Goal: Information Seeking & Learning: Understand process/instructions

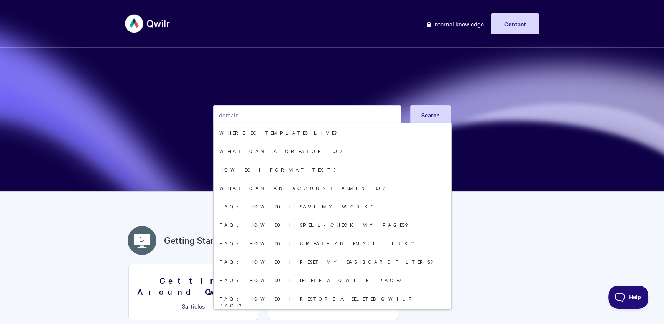
type input "domain"
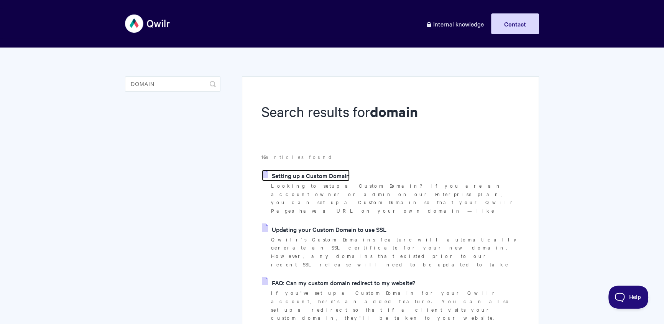
click at [328, 175] on link "Setting up a Custom Domain" at bounding box center [306, 176] width 88 height 12
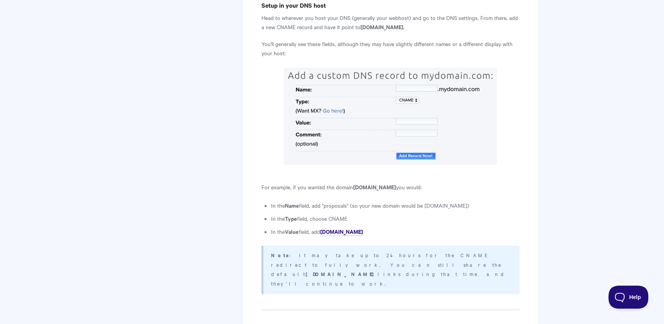
scroll to position [777, 0]
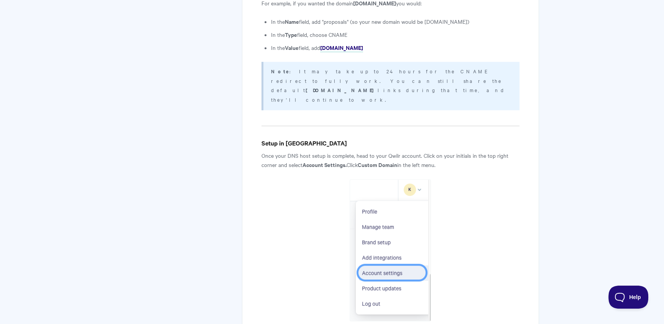
click at [268, 103] on article "Setting up a Custom Domain View in Help Scout Looking to setup a Custom Domain?…" at bounding box center [391, 235] width 258 height 1822
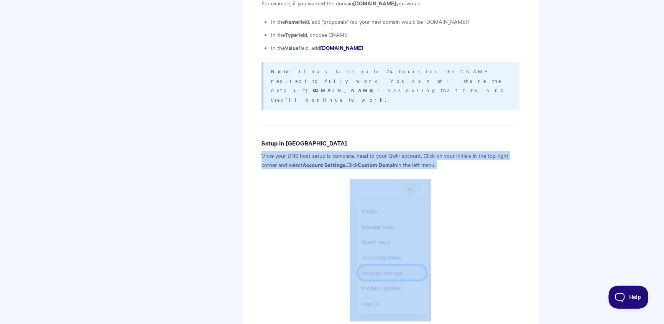
drag, startPoint x: 260, startPoint y: 88, endPoint x: 408, endPoint y: 178, distance: 173.0
click at [408, 178] on div "Setting up a Custom Domain View in Help Scout Looking to setup a Custom Domain?…" at bounding box center [390, 240] width 297 height 1882
click at [411, 179] on img at bounding box center [390, 250] width 81 height 142
drag, startPoint x: 425, startPoint y: 107, endPoint x: 424, endPoint y: 96, distance: 10.8
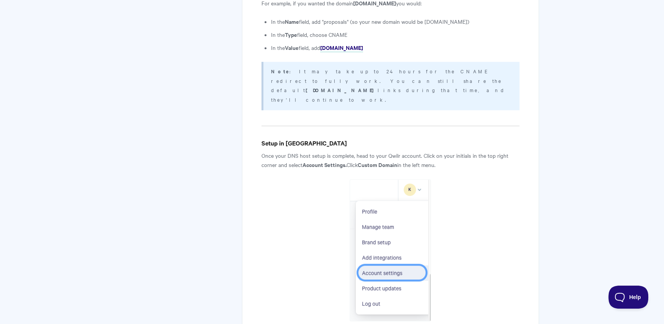
click at [425, 106] on article "Setting up a Custom Domain View in Help Scout Looking to setup a Custom Domain?…" at bounding box center [391, 235] width 258 height 1822
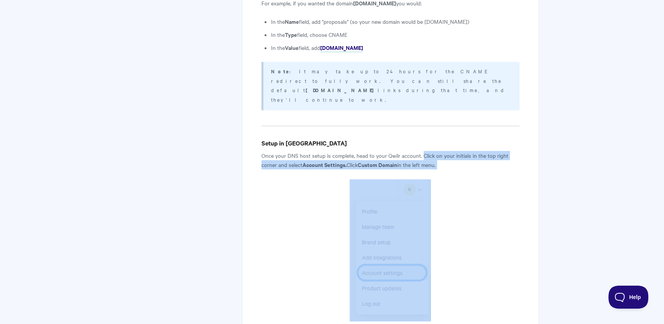
drag, startPoint x: 423, startPoint y: 92, endPoint x: 437, endPoint y: 173, distance: 82.5
click at [437, 173] on article "Setting up a Custom Domain View in Help Scout Looking to setup a Custom Domain?…" at bounding box center [391, 235] width 258 height 1822
copy article "Click on your initials in the top right corner and select Account Settings. Cli…"
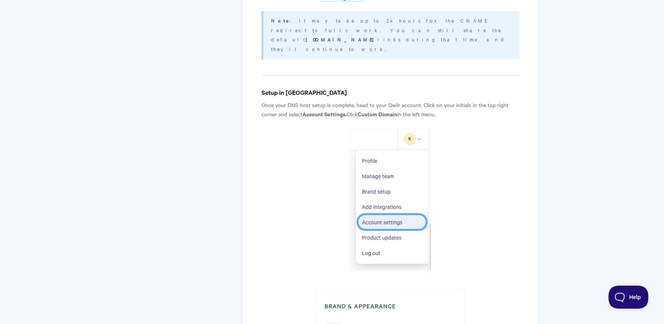
click at [482, 100] on p "Once your DNS host setup is complete, head to your Qwilr account. Click on your…" at bounding box center [391, 109] width 258 height 18
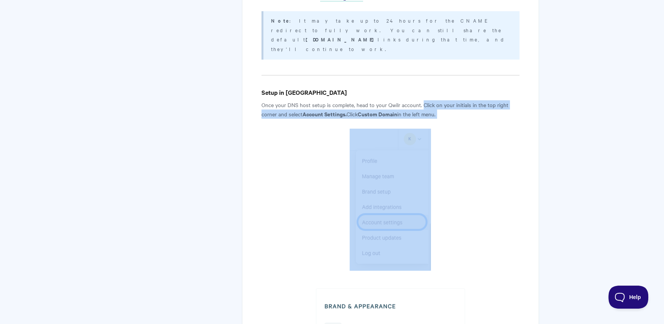
scroll to position [976, 0]
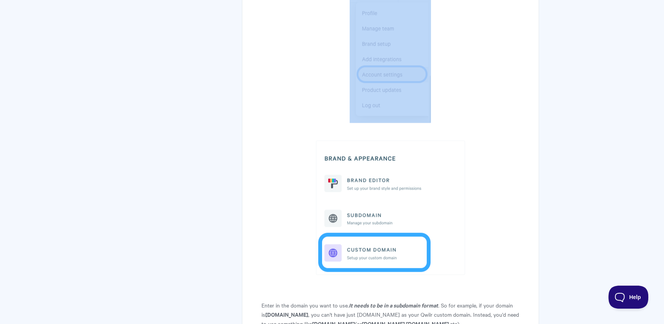
drag, startPoint x: 423, startPoint y: 38, endPoint x: 461, endPoint y: 227, distance: 193.6
click at [461, 227] on article "Setting up a Custom Domain View in Help Scout Looking to setup a Custom Domain?…" at bounding box center [391, 37] width 258 height 1822
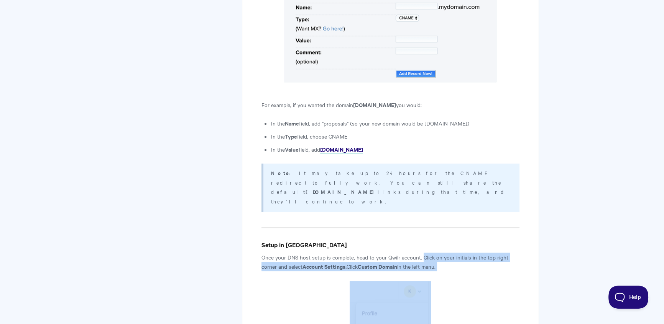
scroll to position [483, 0]
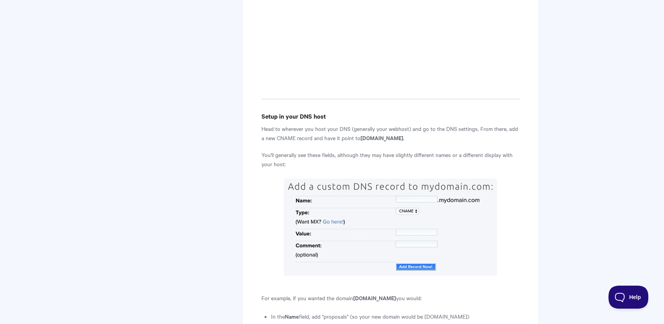
click at [309, 124] on p "Head to wherever you host your DNS (generally your webhost) and go to the DNS s…" at bounding box center [391, 133] width 258 height 18
drag, startPoint x: 282, startPoint y: 82, endPoint x: 435, endPoint y: 91, distance: 153.7
click at [435, 124] on p "Head to wherever you host your DNS (generally your webhost) and go to the DNS s…" at bounding box center [391, 133] width 258 height 18
copy p "wherever you host your DNS (generally your webhost) and go to the DNS settings.…"
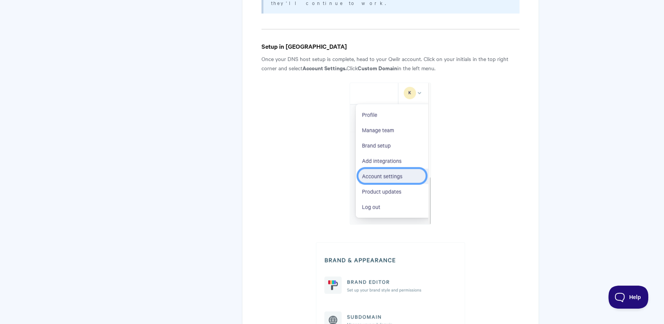
scroll to position [787, 0]
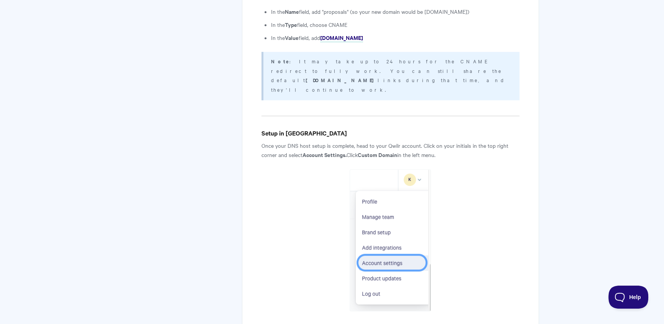
click at [464, 98] on article "Setting up a Custom Domain View in Help Scout Looking to setup a Custom Domain?…" at bounding box center [391, 225] width 258 height 1822
drag, startPoint x: 432, startPoint y: 89, endPoint x: 353, endPoint y: 78, distance: 79.4
click at [353, 141] on p "Once your DNS host setup is complete, head to your Qwilr account. Click on your…" at bounding box center [391, 150] width 258 height 18
copy p ", head to your Qwilr account. Click on your initials in the top right corner an…"
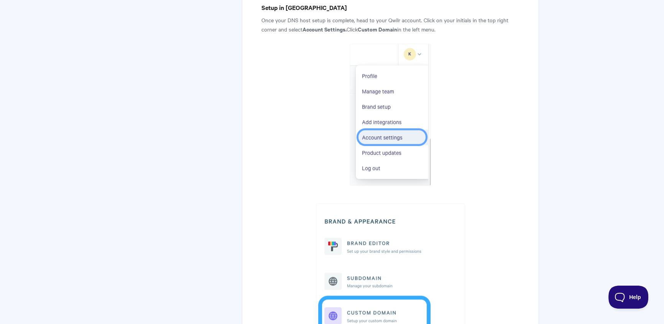
scroll to position [1070, 0]
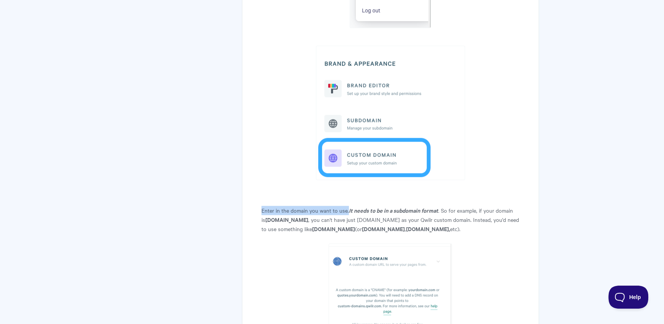
drag, startPoint x: 263, startPoint y: 145, endPoint x: 251, endPoint y: 145, distance: 12.3
copy p "Enter in the domain you want to use."
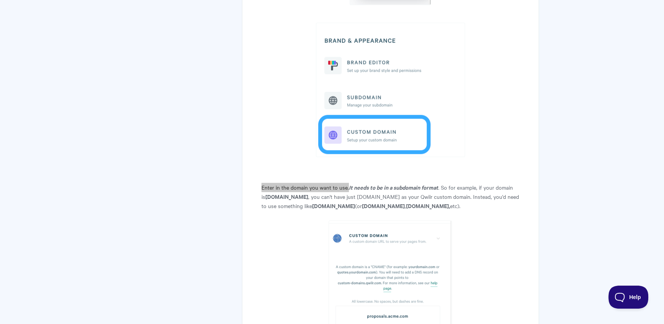
scroll to position [1285, 0]
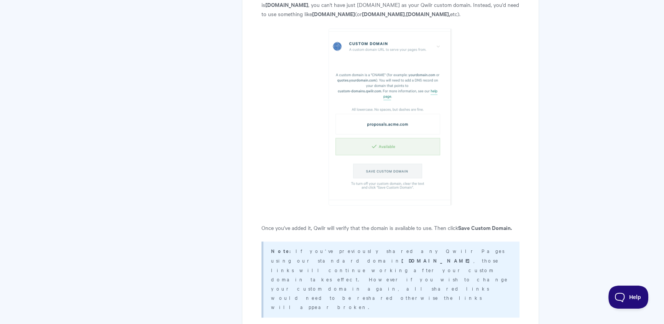
click at [305, 246] on p "Note: If you've previously shared any Qwilr Pages using our standard domain pag…" at bounding box center [390, 278] width 239 height 65
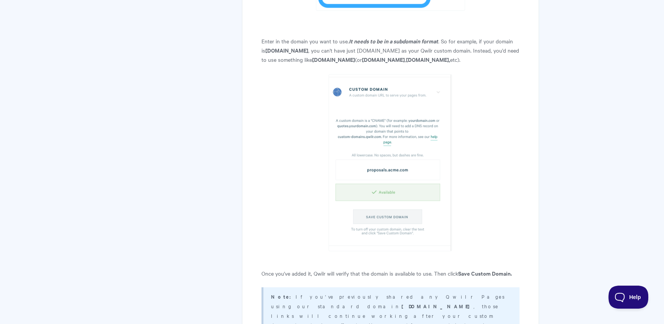
scroll to position [1276, 0]
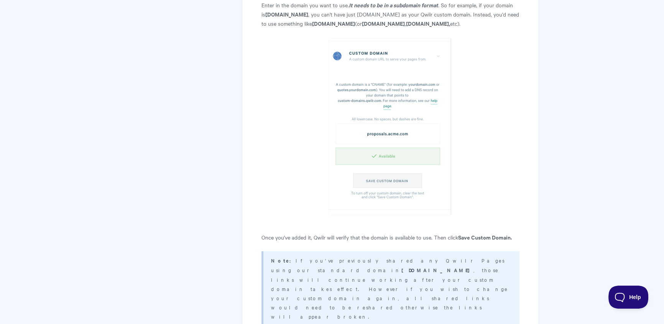
click at [441, 255] on p "Note: If you've previously shared any Qwilr Pages using our standard domain pag…" at bounding box center [390, 287] width 239 height 65
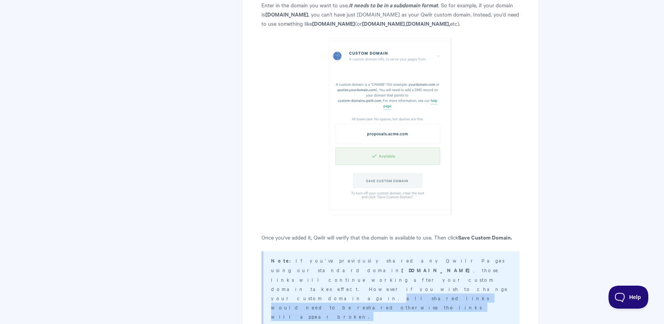
drag, startPoint x: 300, startPoint y: 212, endPoint x: 451, endPoint y: 209, distance: 150.8
click at [451, 251] on div "Note: If you've previously shared any Qwilr Pages using our standard domain pag…" at bounding box center [391, 289] width 258 height 76
copy p "all shared links would need to be reshared otherwise the links will appear brok…"
